Goal: Find specific page/section: Find specific page/section

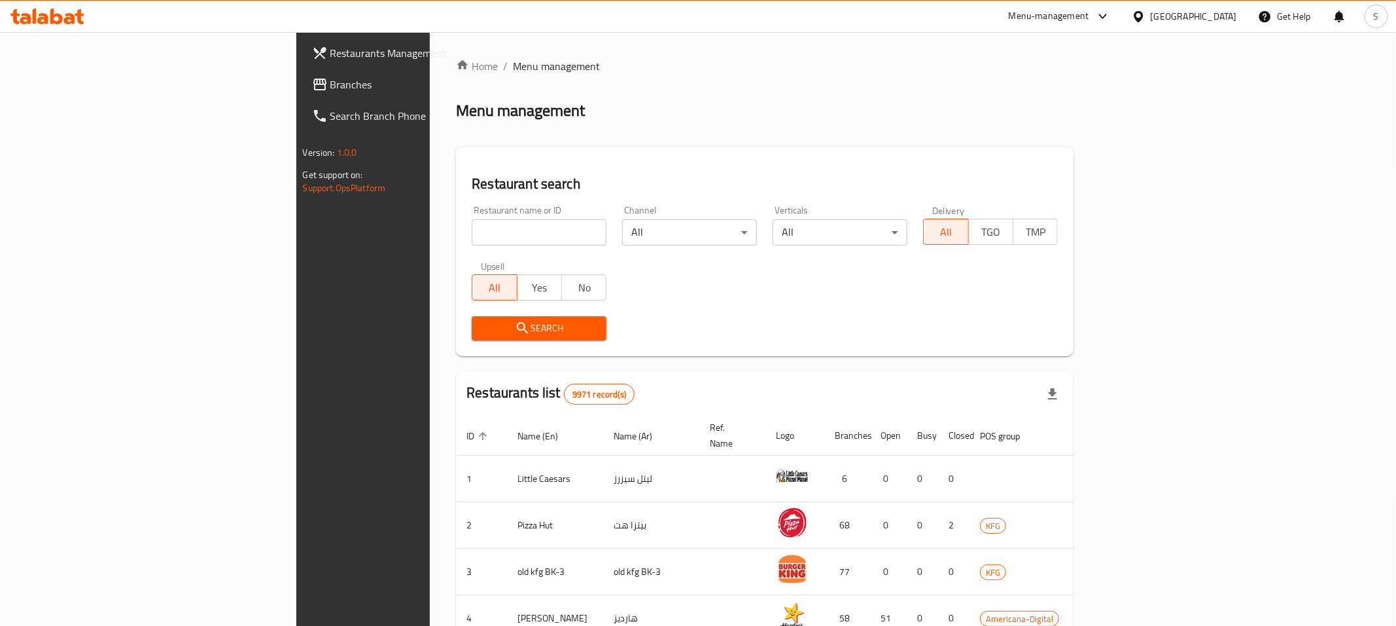
click at [507, 217] on div "Restaurant name or ID Restaurant name or ID" at bounding box center [539, 225] width 135 height 40
click at [501, 231] on input "search" at bounding box center [539, 232] width 135 height 26
paste input "[PERSON_NAME]"
type input "[PERSON_NAME]"
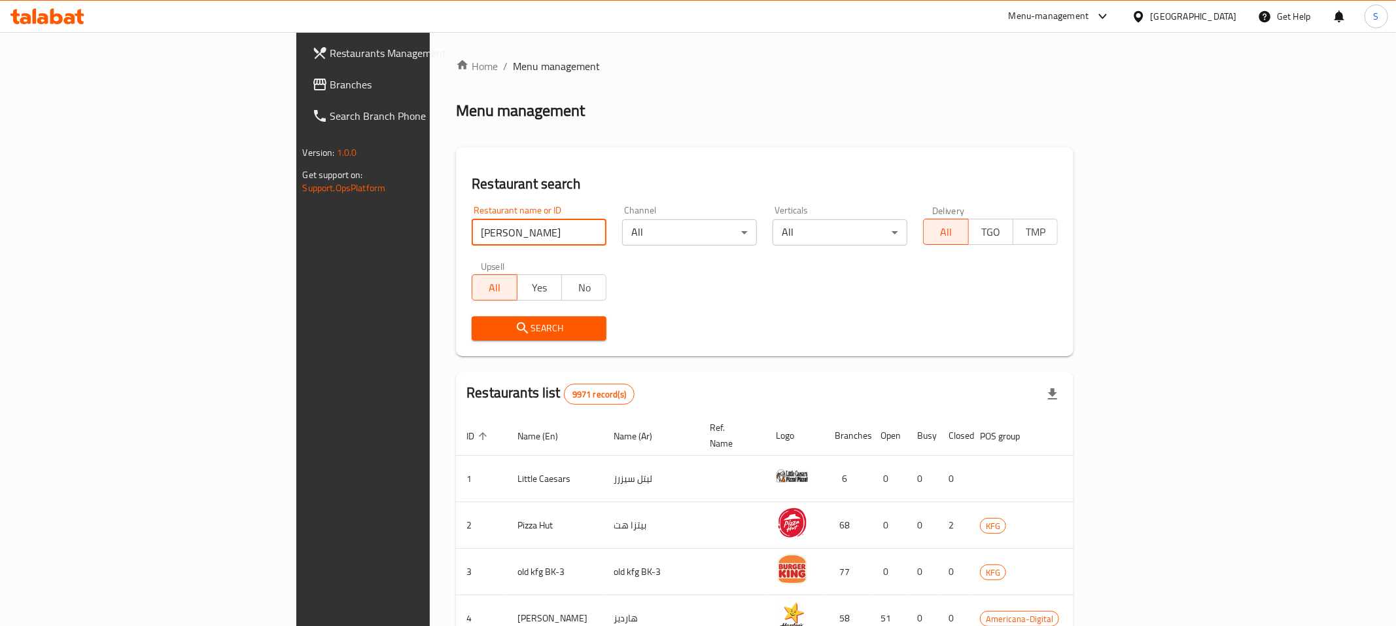
click button "Search" at bounding box center [539, 328] width 135 height 24
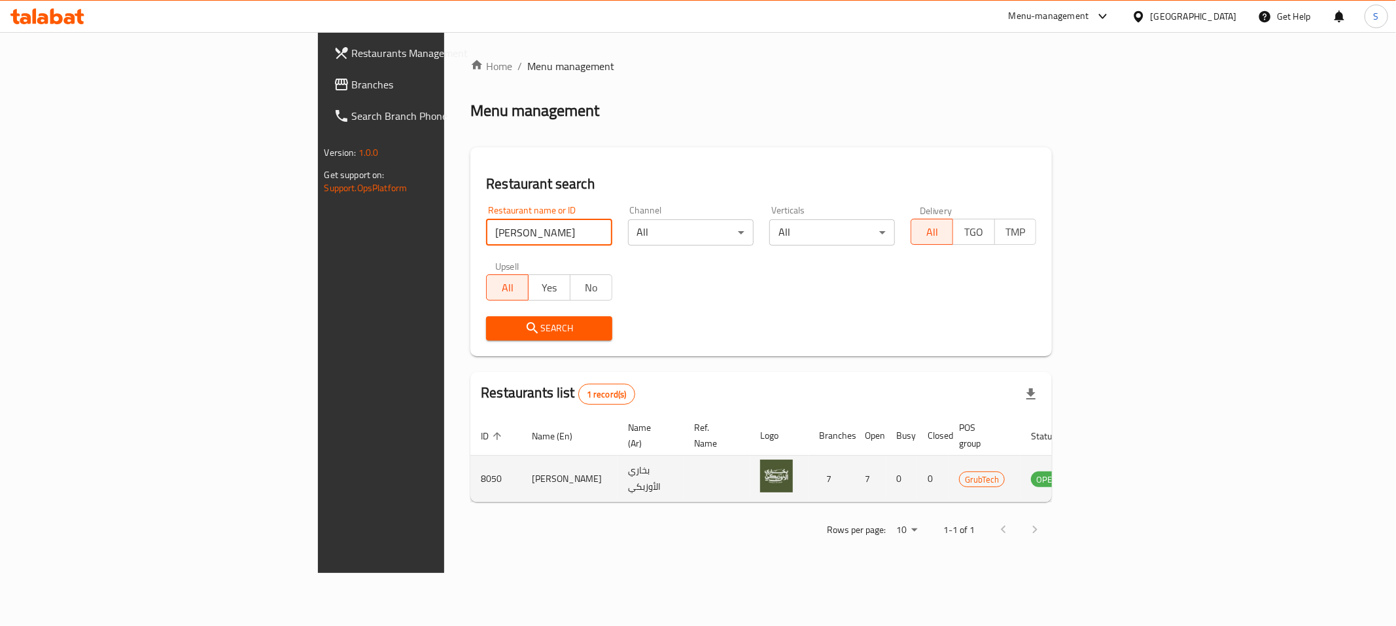
click at [1116, 470] on icon "enhanced table" at bounding box center [1108, 478] width 16 height 16
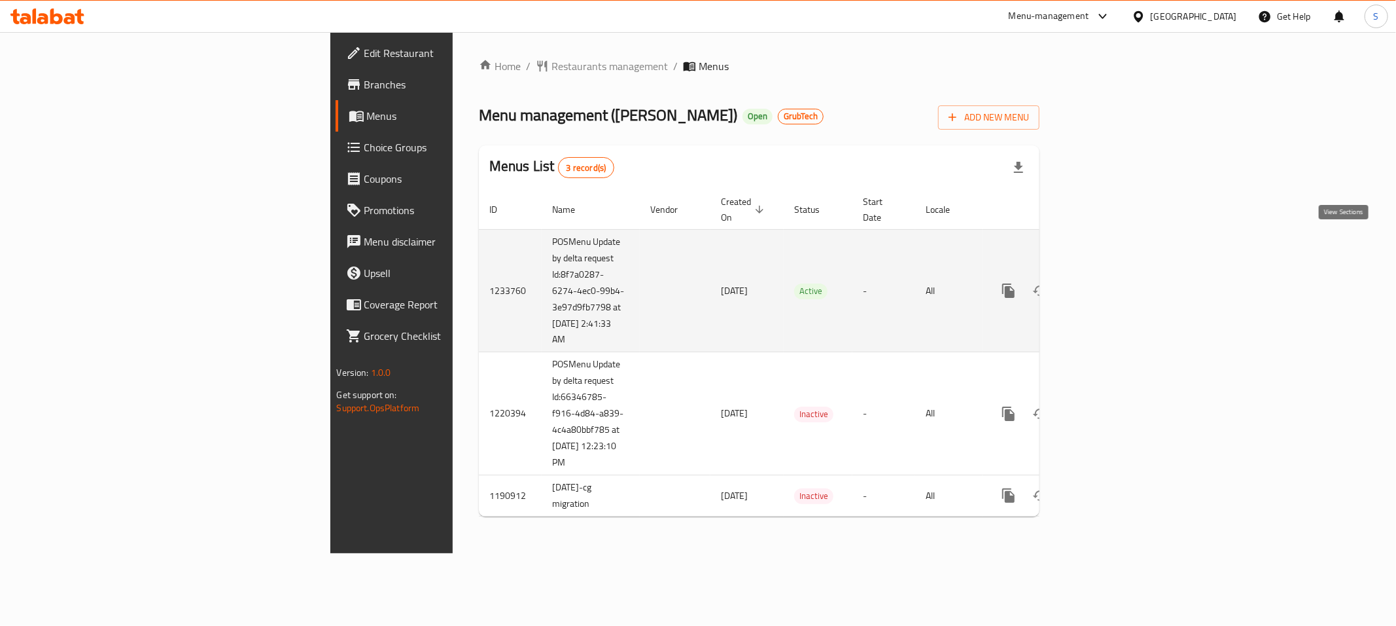
click at [1111, 283] on icon "enhanced table" at bounding box center [1103, 291] width 16 height 16
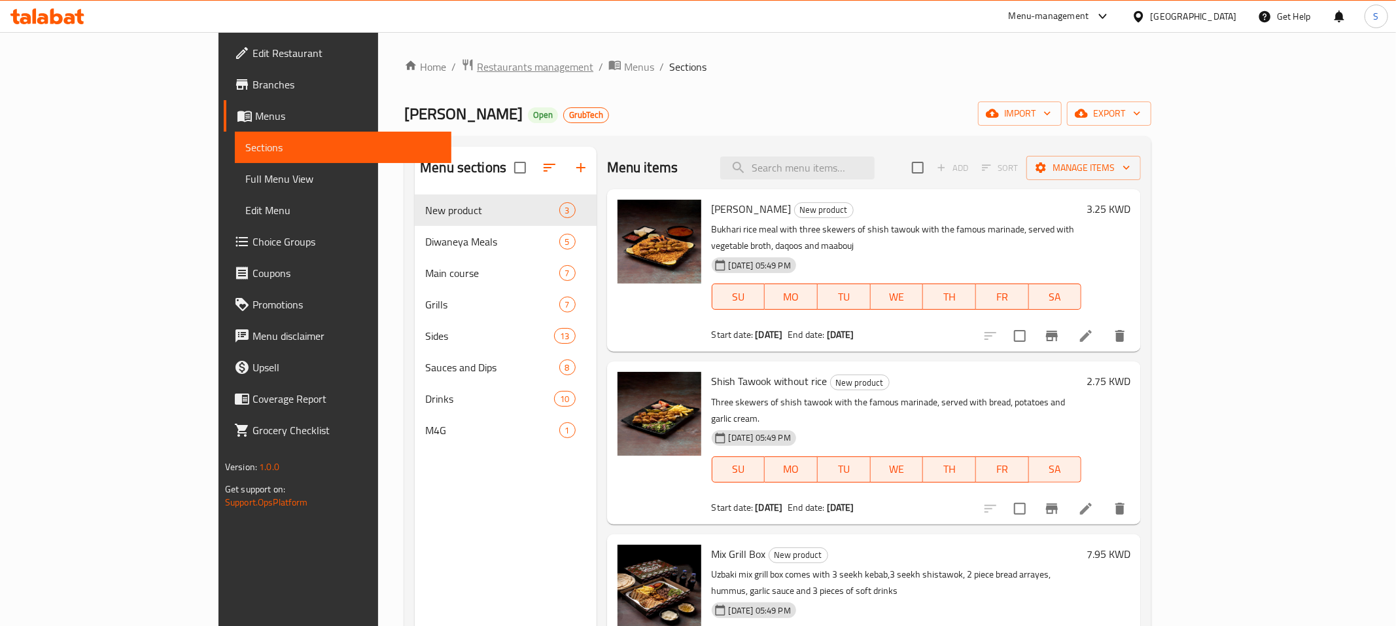
click at [477, 66] on span "Restaurants management" at bounding box center [535, 67] width 116 height 16
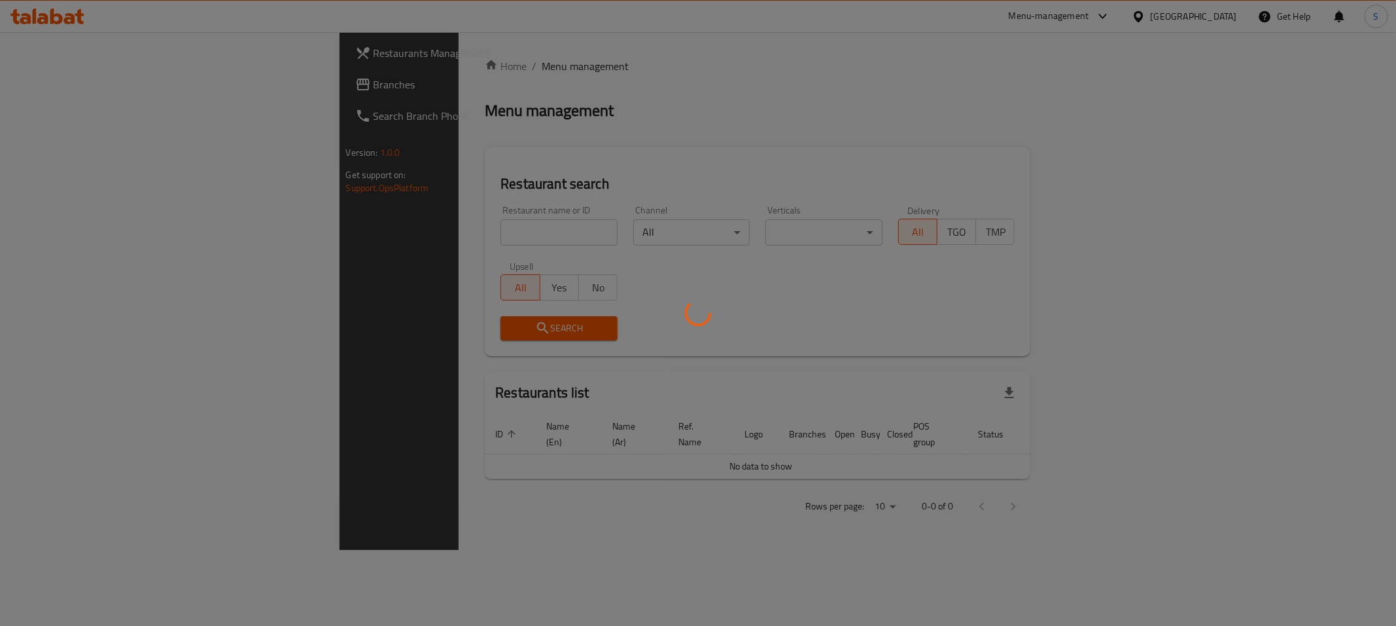
click at [455, 234] on div at bounding box center [698, 313] width 1396 height 626
click at [450, 242] on div at bounding box center [698, 313] width 1396 height 626
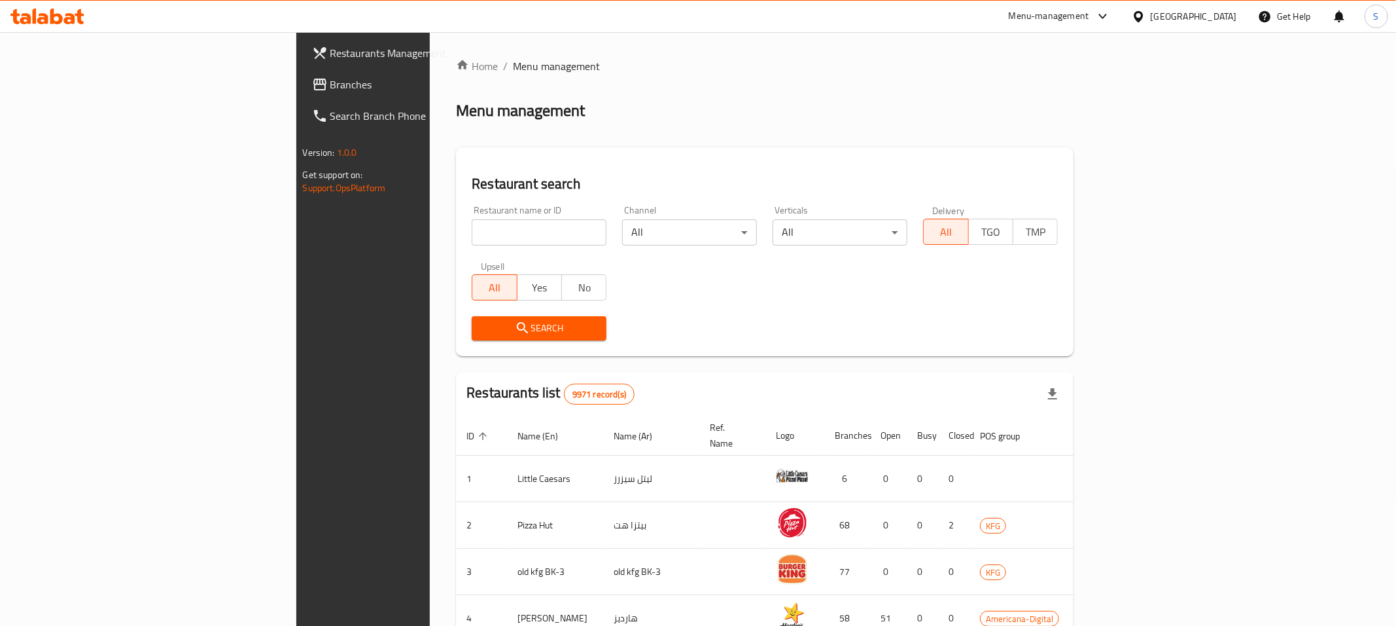
click at [456, 229] on div "Home / Menu management Menu management Restaurant search Restaurant name or ID …" at bounding box center [765, 511] width 618 height 906
click at [472, 234] on input "search" at bounding box center [539, 232] width 135 height 26
paste input "MOOD"
click button "Search" at bounding box center [539, 328] width 135 height 24
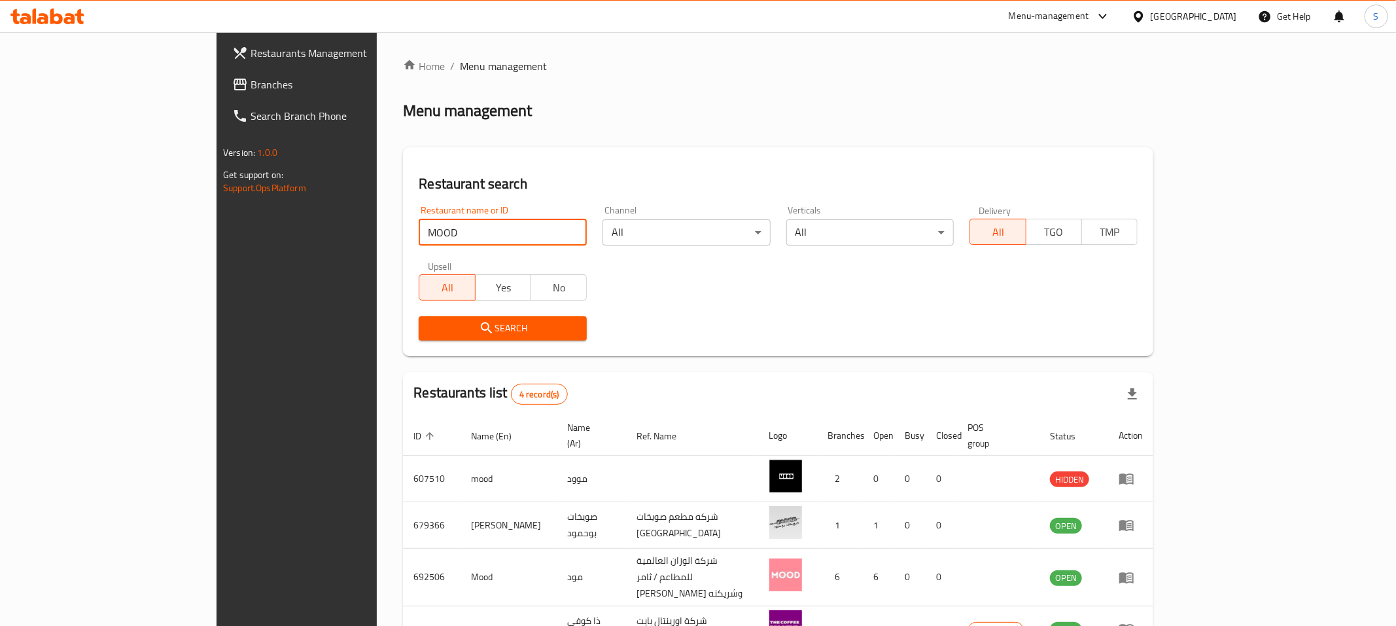
type input "MOOD"
click button "Search" at bounding box center [503, 328] width 168 height 24
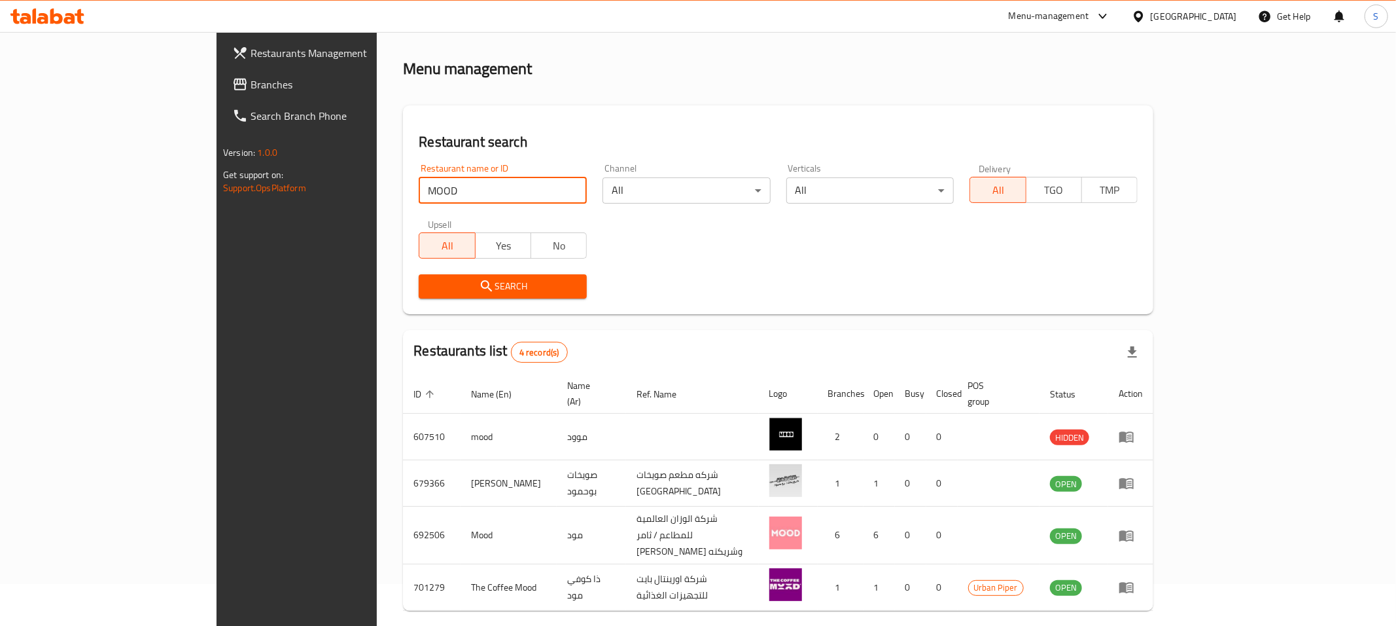
scroll to position [71, 0]
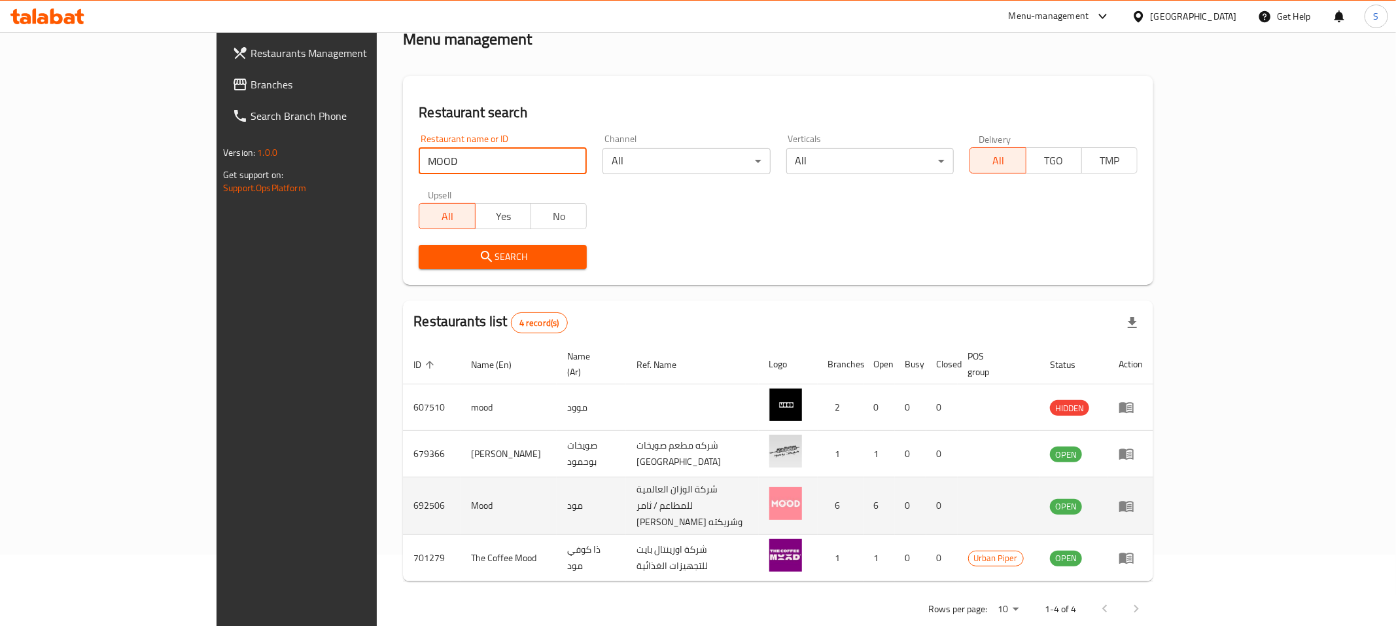
click at [1132, 504] on icon "enhanced table" at bounding box center [1129, 506] width 5 height 5
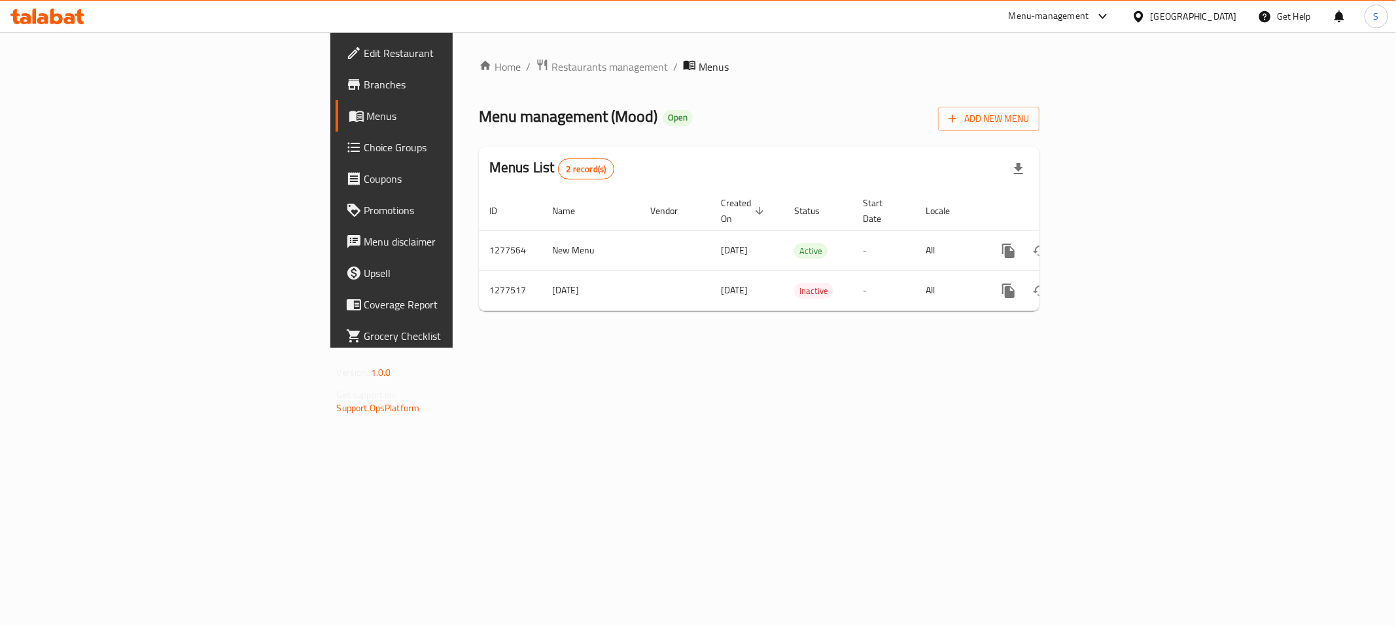
click at [364, 80] on span "Branches" at bounding box center [458, 85] width 188 height 16
